Goal: Check status: Check status

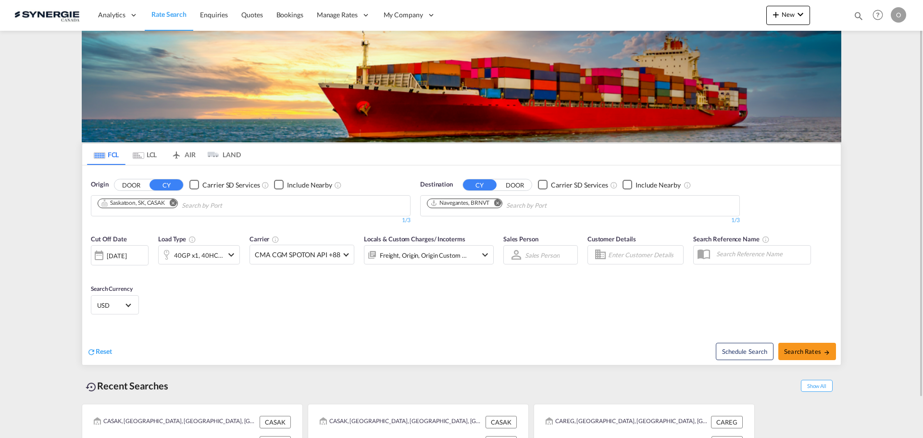
click at [859, 13] on md-icon "icon-magnify" at bounding box center [859, 16] width 11 height 11
click at [795, 13] on input at bounding box center [787, 15] width 120 height 17
paste input "SYC002786"
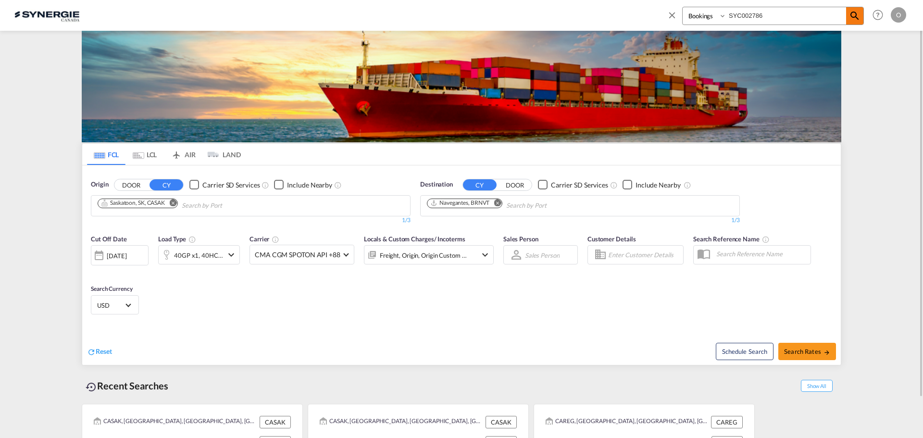
type input "SYC002786"
click at [856, 16] on md-icon "icon-magnify" at bounding box center [855, 16] width 12 height 12
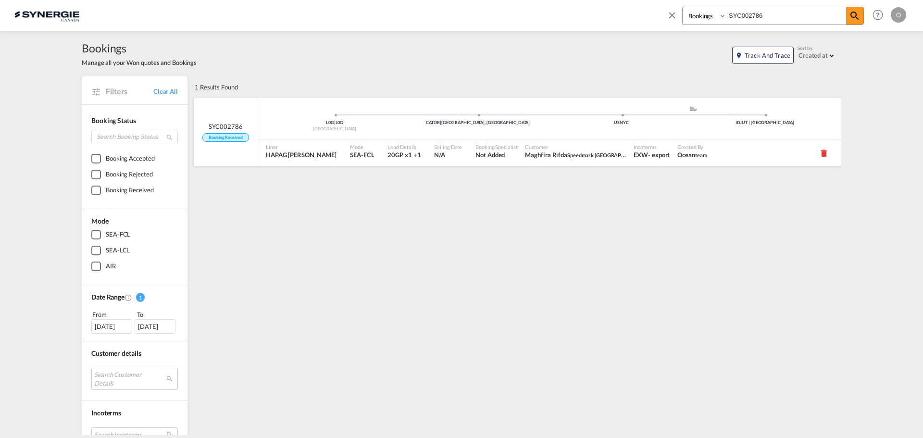
click at [480, 153] on div "Booking Specialist Not Added" at bounding box center [497, 152] width 50 height 27
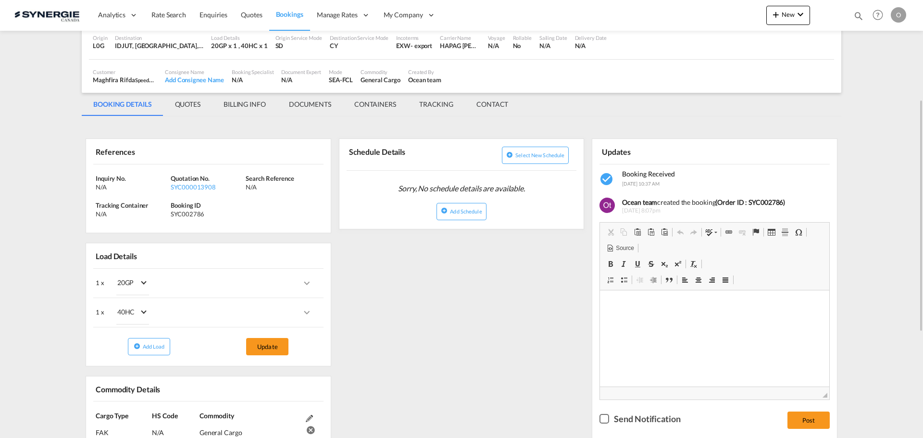
scroll to position [96, 0]
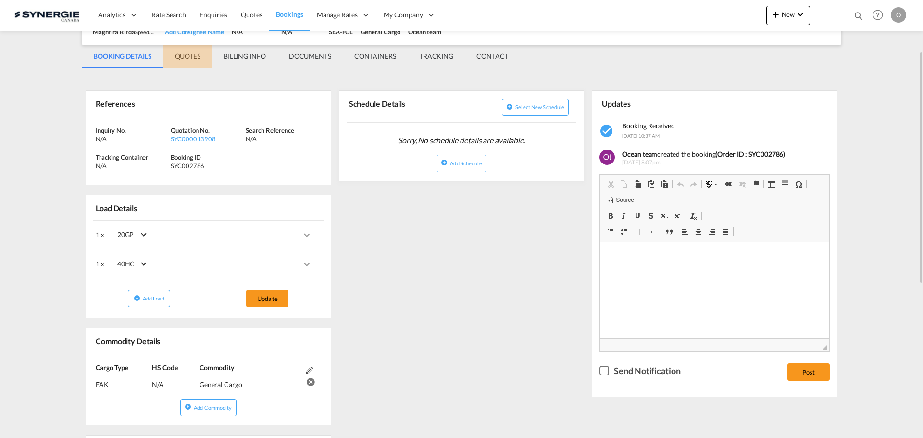
click at [183, 50] on md-tab-item "QUOTES" at bounding box center [187, 56] width 49 height 23
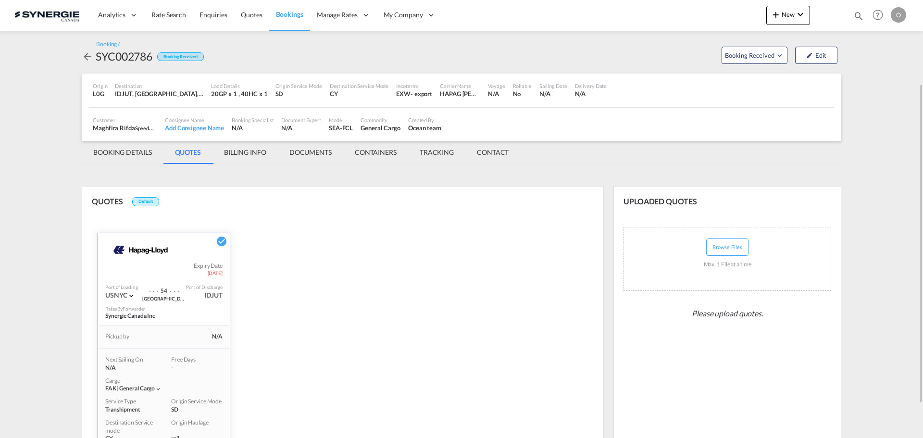
scroll to position [160, 0]
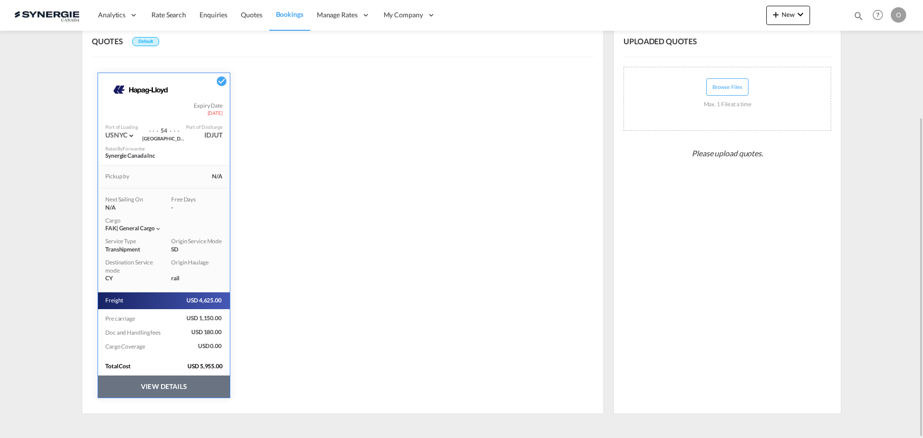
click at [196, 386] on button "VIEW DETAILS" at bounding box center [164, 387] width 132 height 22
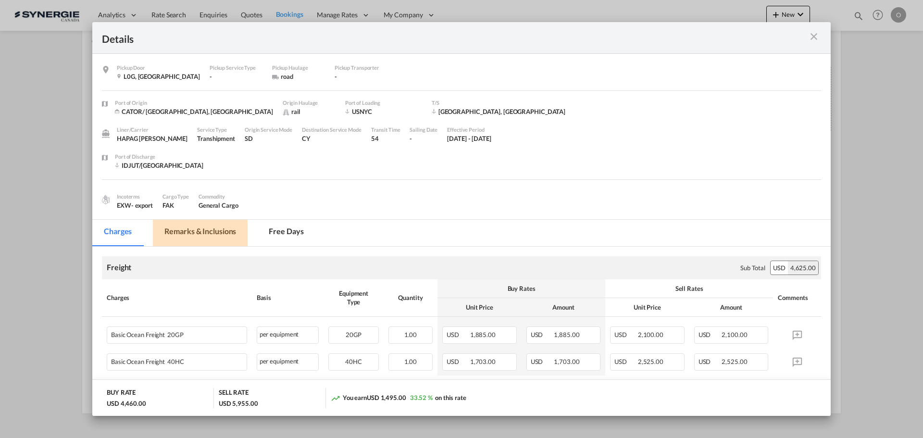
click at [224, 228] on md-tab-item "Remarks & Inclusions" at bounding box center [200, 233] width 95 height 26
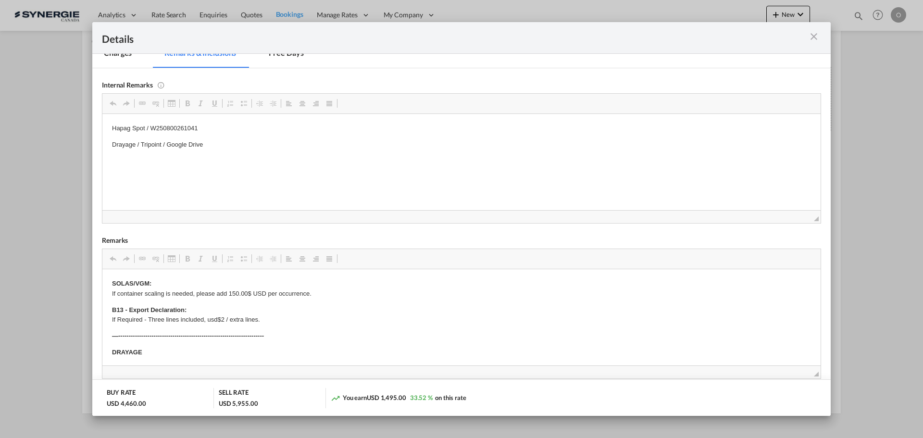
scroll to position [96, 0]
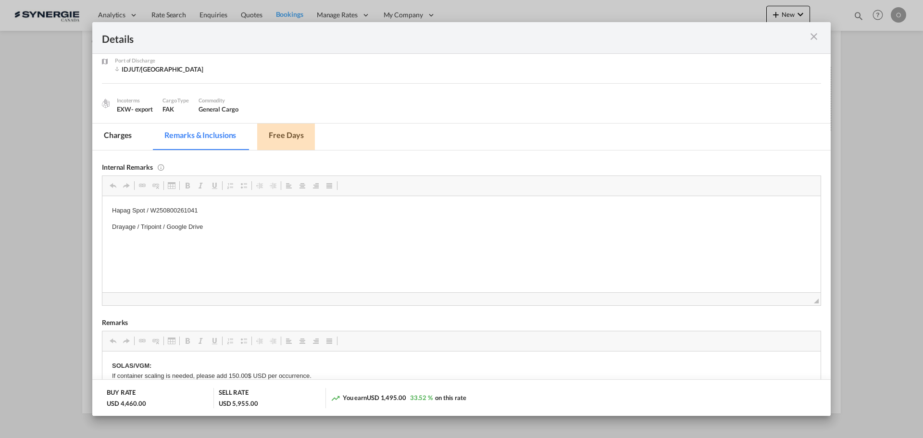
click at [301, 138] on md-tab-item "Free days" at bounding box center [286, 137] width 58 height 26
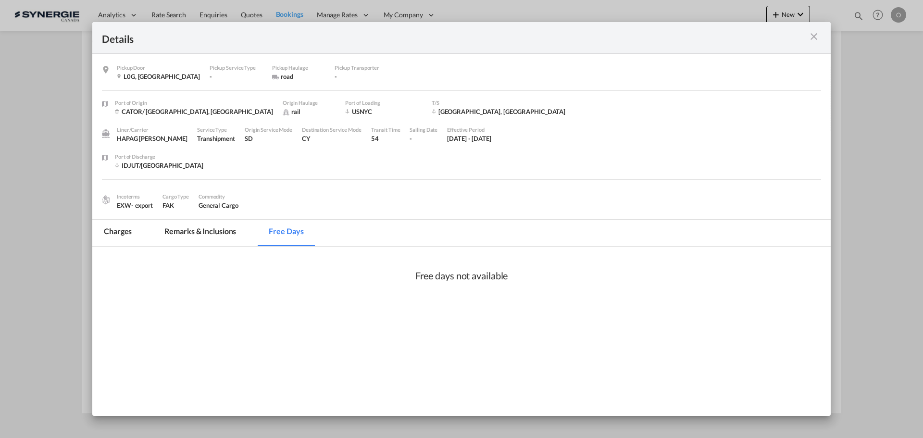
scroll to position [0, 0]
click at [192, 230] on md-tab-item "Remarks & Inclusions" at bounding box center [200, 233] width 95 height 26
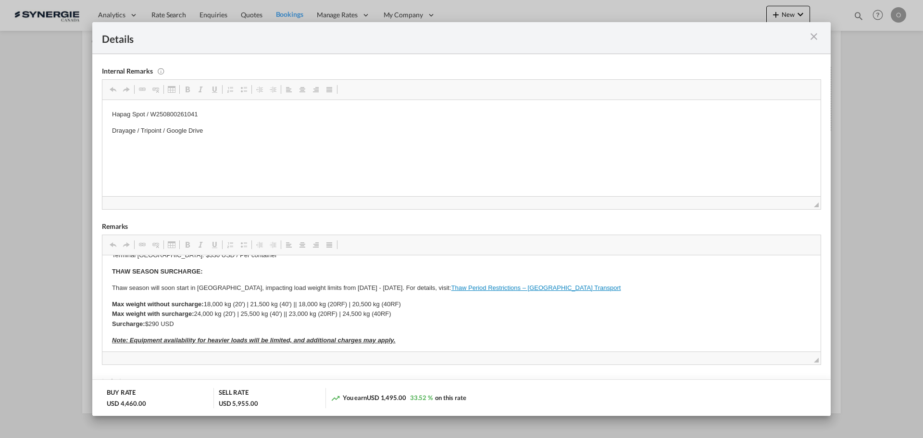
scroll to position [337, 0]
click at [647, 88] on span "Editor toolbars Clipboard/Undo Undo Keyboard shortcut Ctrl+Z Redo Keyboard shor…" at bounding box center [461, 90] width 718 height 20
click at [618, 54] on div "Internal Remarks Rich Text Editor, editor8 Editor toolbars Clipboard/Undo Undo …" at bounding box center [461, 131] width 719 height 155
